Goal: Task Accomplishment & Management: Manage account settings

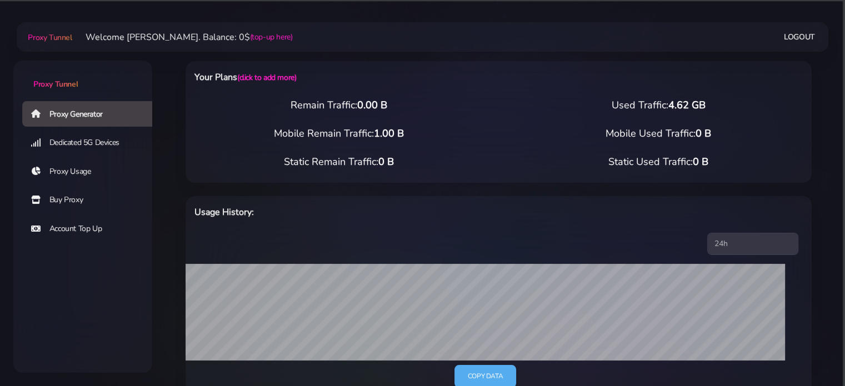
click at [79, 168] on link "Proxy Usage" at bounding box center [91, 172] width 139 height 26
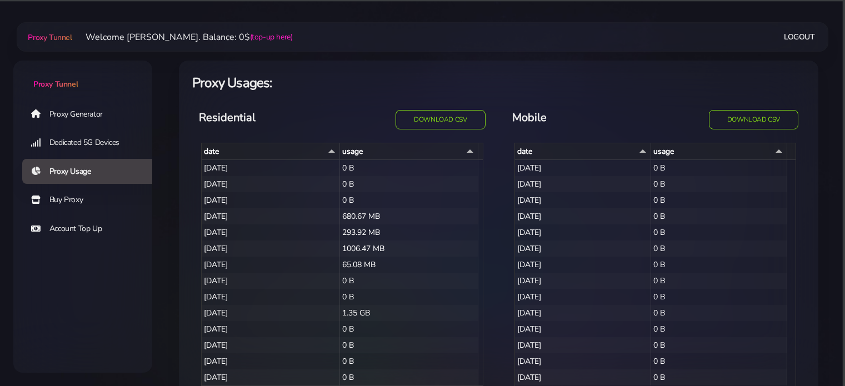
select select "14"
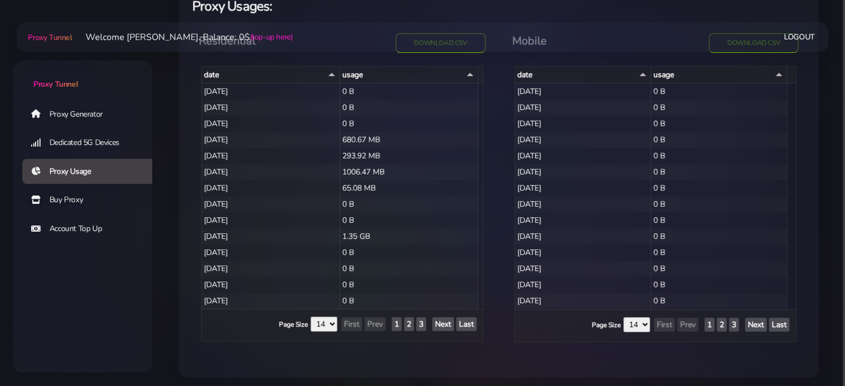
scroll to position [78, 0]
click at [73, 112] on link "Proxy Generator" at bounding box center [91, 114] width 139 height 26
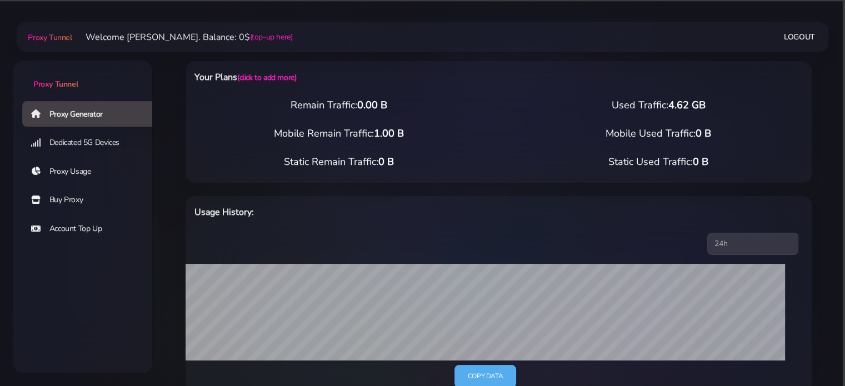
click at [78, 174] on link "Proxy Usage" at bounding box center [91, 172] width 139 height 26
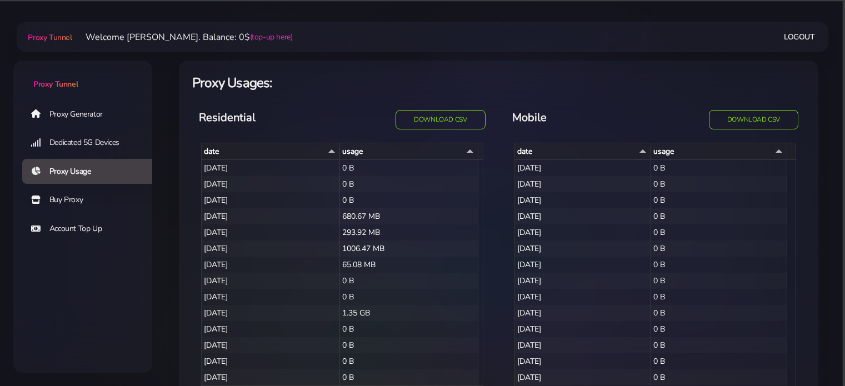
select select "14"
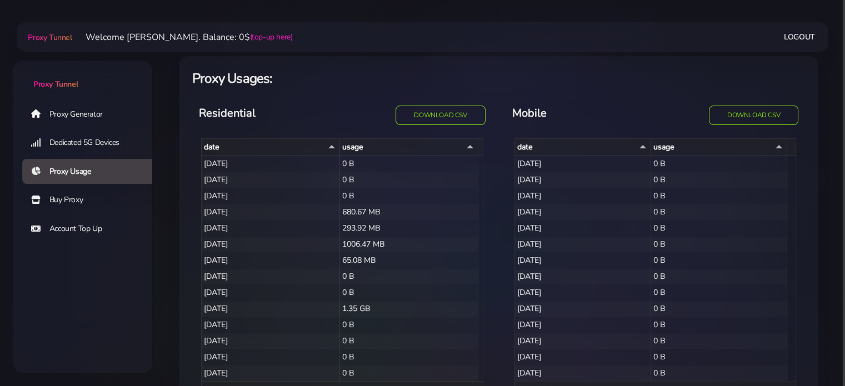
scroll to position [81, 0]
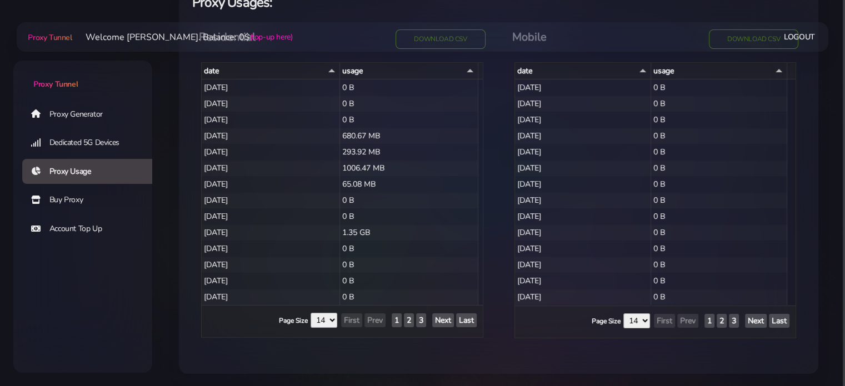
click at [78, 113] on link "Proxy Generator" at bounding box center [91, 114] width 139 height 26
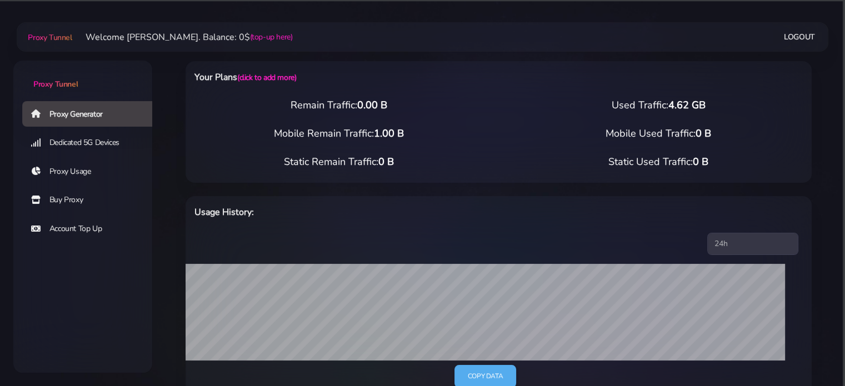
click at [796, 28] on link "Logout" at bounding box center [799, 37] width 31 height 21
